Goal: Check status: Check status

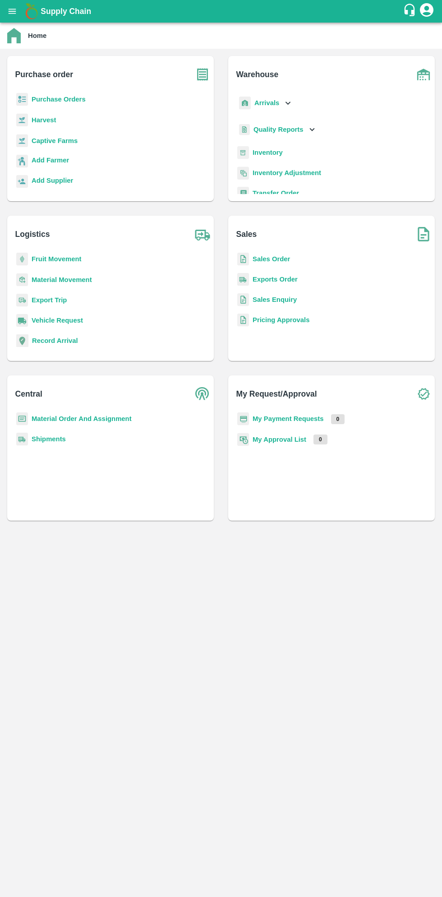
click at [12, 11] on icon "open drawer" at bounding box center [13, 11] width 8 height 5
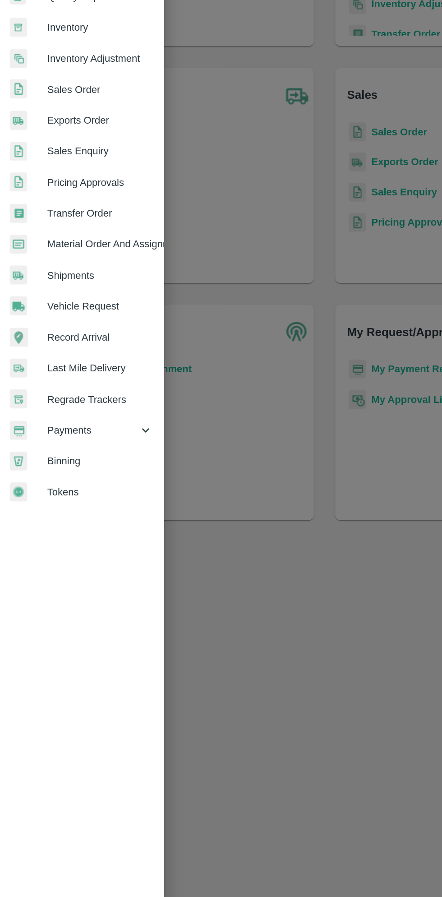
click at [66, 462] on span "Payments" at bounding box center [64, 460] width 61 height 10
click at [79, 486] on li "My Payment Requests" at bounding box center [60, 481] width 106 height 21
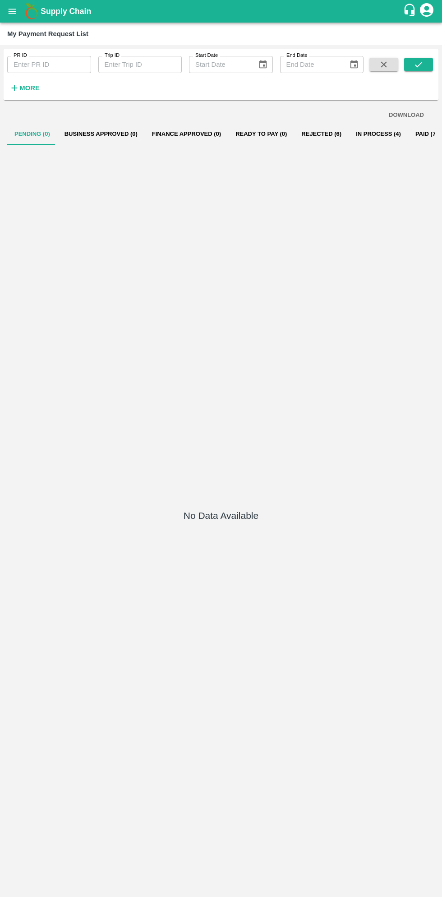
click at [358, 134] on button "In Process (4)" at bounding box center [379, 134] width 60 height 22
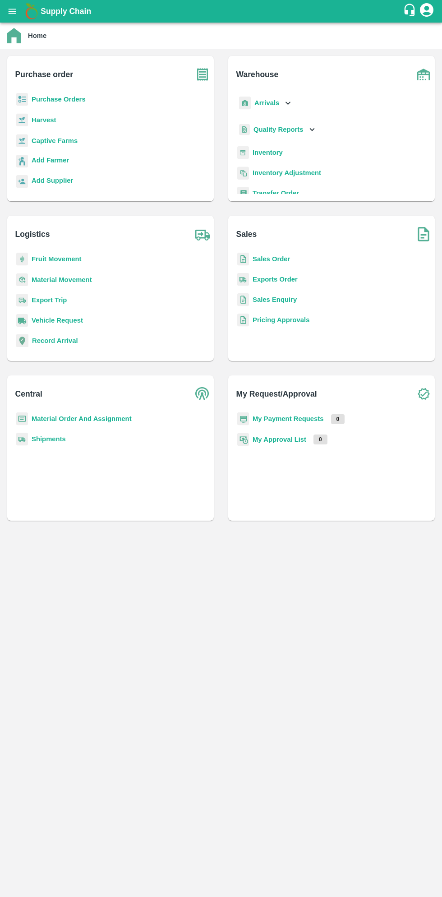
click at [17, 16] on button "open drawer" at bounding box center [12, 11] width 21 height 21
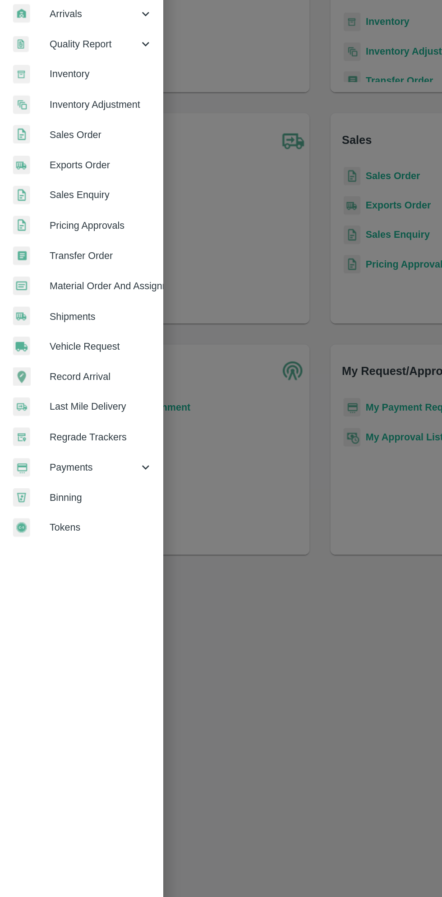
click at [66, 468] on div "Payments" at bounding box center [56, 460] width 113 height 21
click at [87, 491] on li "My Approval List" at bounding box center [60, 501] width 106 height 21
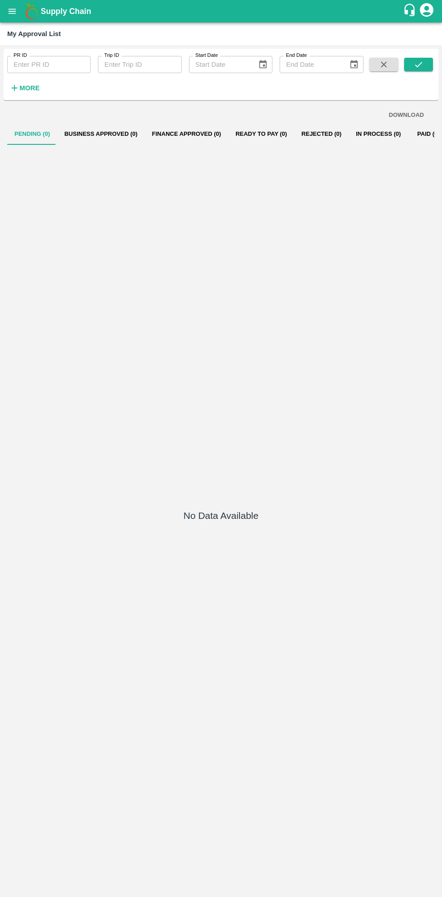
click at [352, 134] on button "In Process (0)" at bounding box center [379, 134] width 60 height 22
click at [44, 11] on b "Supply Chain" at bounding box center [66, 11] width 51 height 9
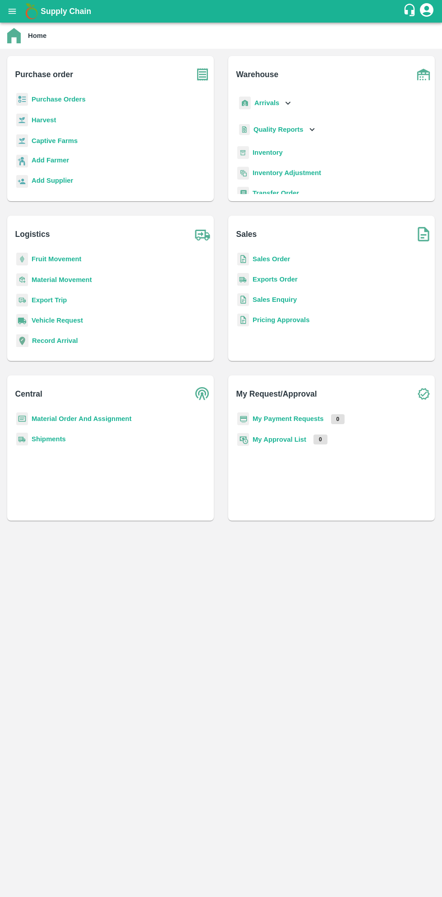
click at [17, 17] on button "open drawer" at bounding box center [12, 11] width 21 height 21
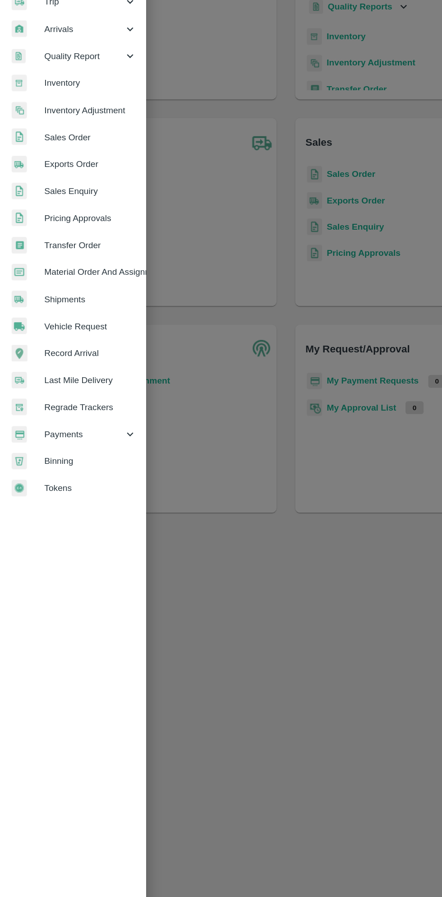
click at [85, 420] on span "Last Mile Delivery" at bounding box center [69, 418] width 71 height 10
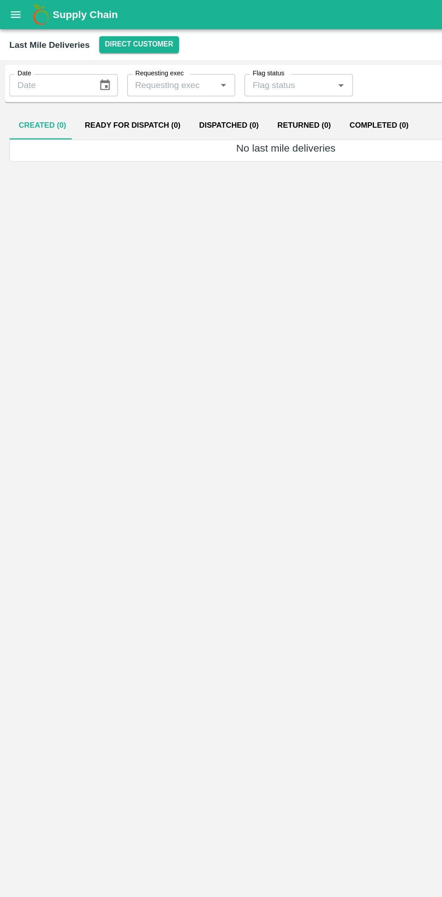
click at [22, 20] on div "Supply Chain" at bounding box center [221, 11] width 442 height 23
click at [21, 21] on div "Supply Chain" at bounding box center [221, 11] width 442 height 23
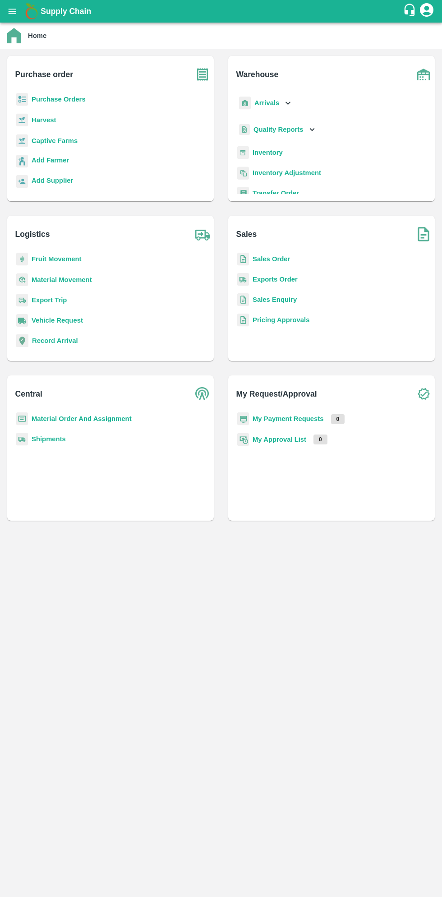
click at [19, 18] on button "open drawer" at bounding box center [12, 11] width 21 height 21
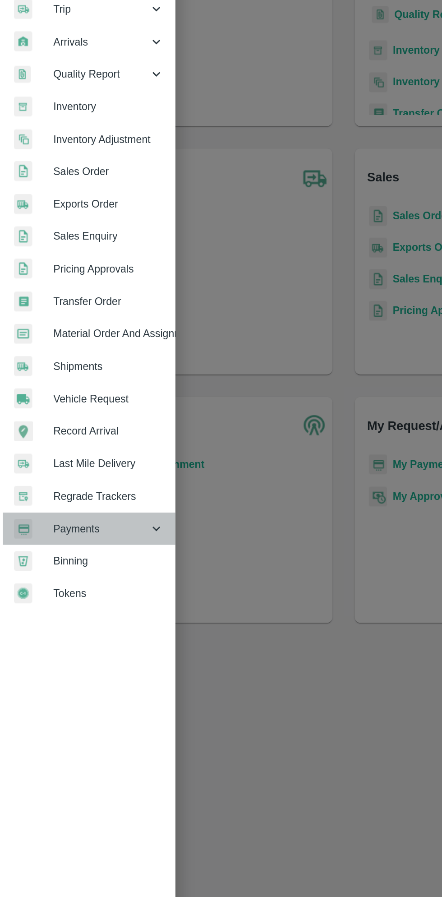
click at [60, 460] on span "Payments" at bounding box center [64, 460] width 61 height 10
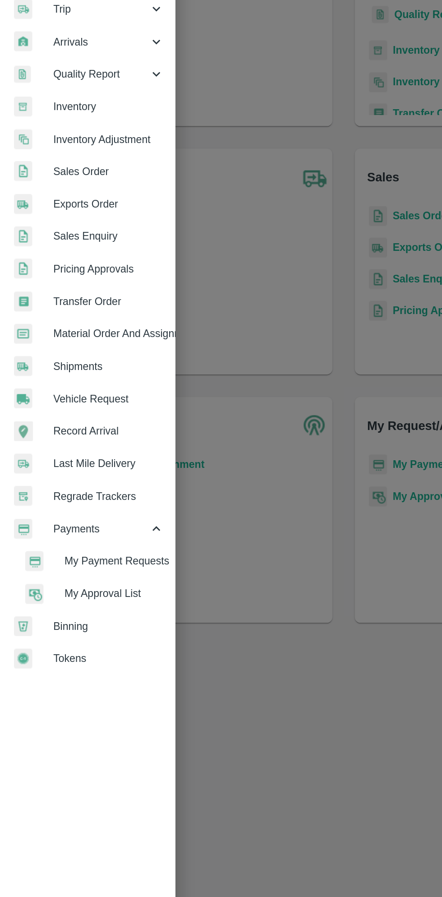
click at [66, 482] on span "My Payment Requests" at bounding box center [74, 481] width 64 height 10
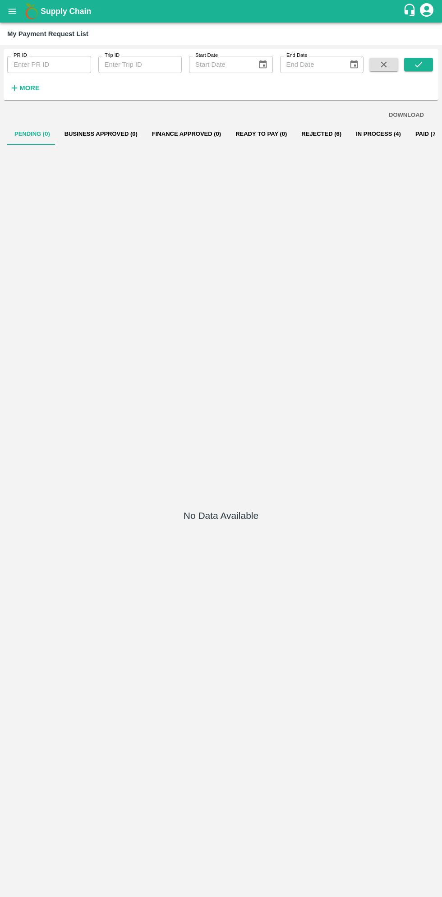
click at [358, 136] on button "In Process (4)" at bounding box center [379, 134] width 60 height 22
